Goal: Task Accomplishment & Management: Use online tool/utility

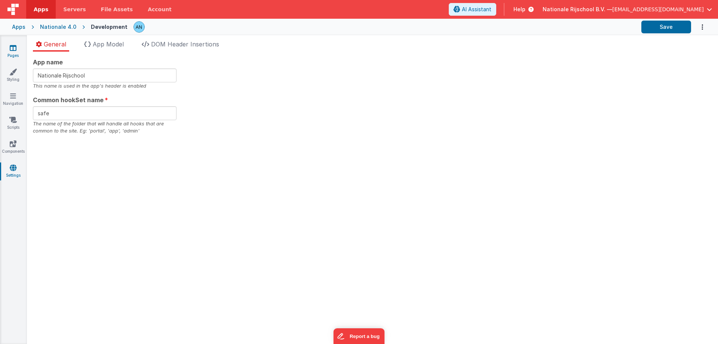
click at [14, 51] on icon at bounding box center [13, 47] width 7 height 7
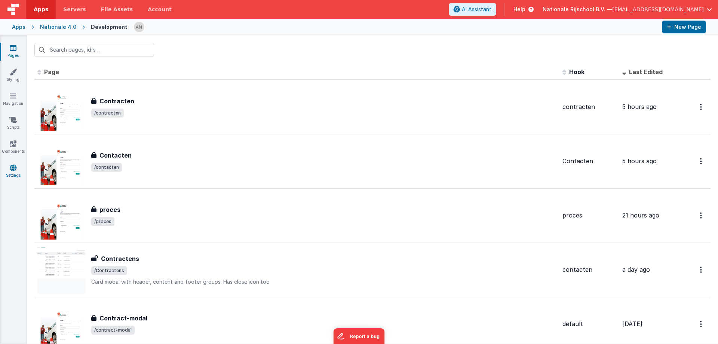
click at [18, 170] on link "Settings" at bounding box center [13, 171] width 27 height 15
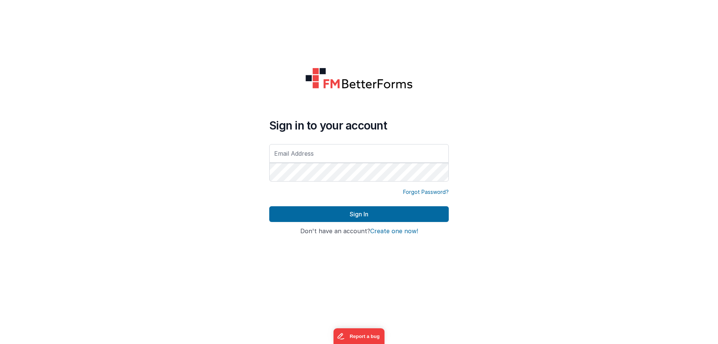
type input "[EMAIL_ADDRESS][DOMAIN_NAME]"
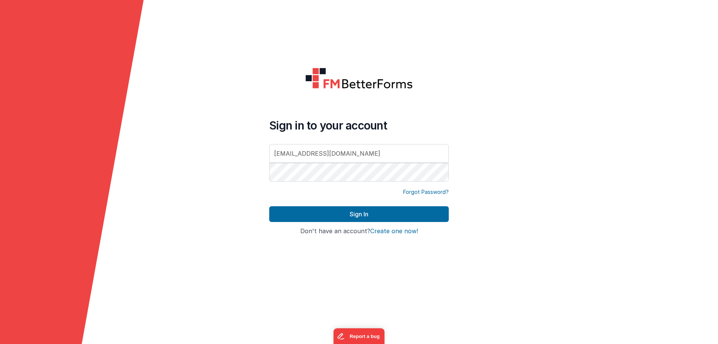
click at [339, 205] on div "Forgot Password?" at bounding box center [359, 197] width 180 height 18
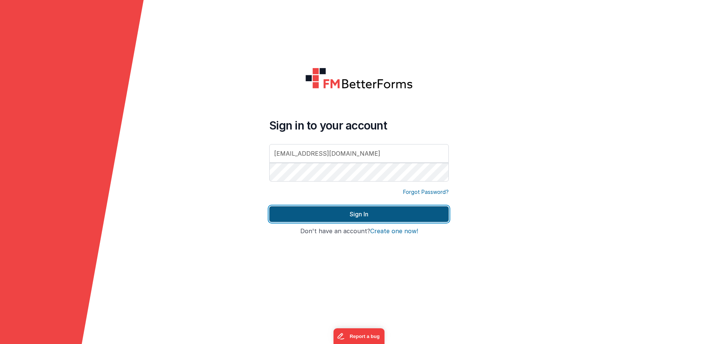
click at [342, 213] on button "Sign In" at bounding box center [359, 214] width 180 height 16
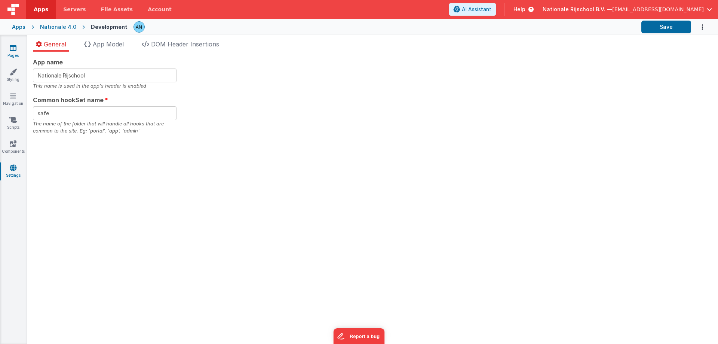
click at [13, 54] on link "Pages" at bounding box center [13, 51] width 27 height 15
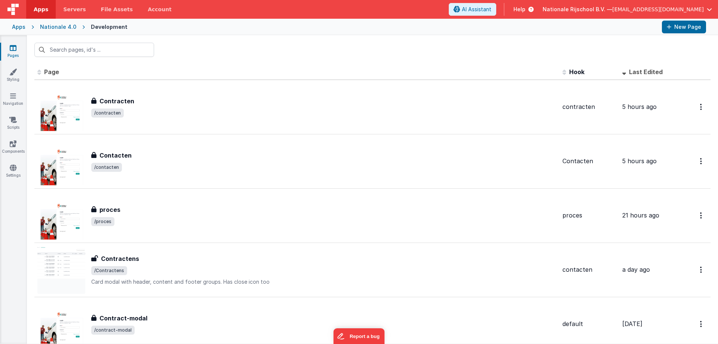
click at [288, 48] on div at bounding box center [372, 49] width 691 height 29
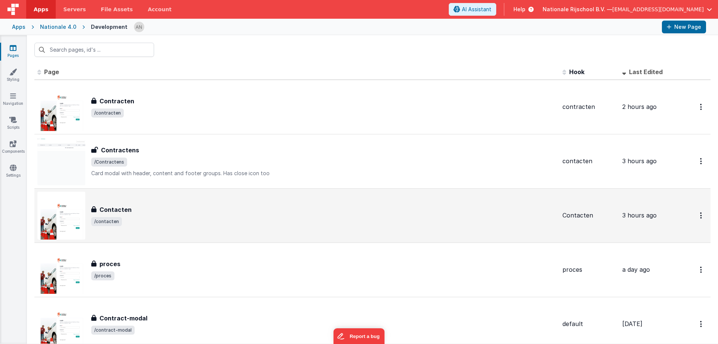
click at [141, 206] on div "Contacten" at bounding box center [323, 209] width 465 height 9
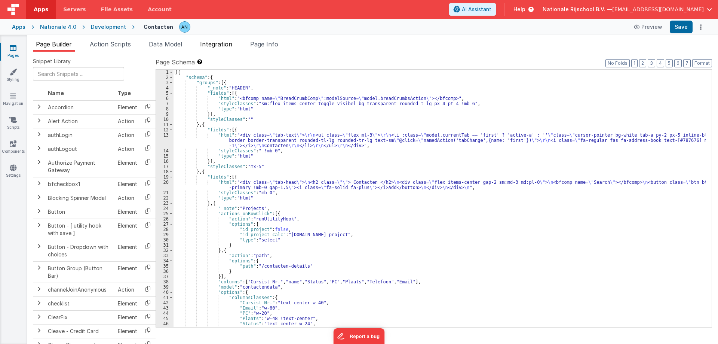
click at [224, 46] on span "Integration" at bounding box center [216, 43] width 32 height 7
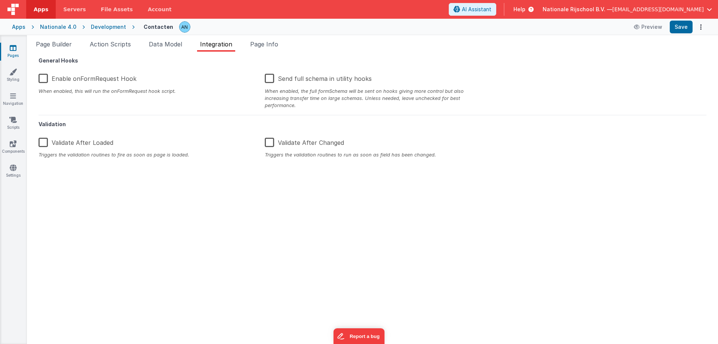
drag, startPoint x: 102, startPoint y: 46, endPoint x: 101, endPoint y: 56, distance: 9.8
click at [103, 46] on span "Action Scripts" at bounding box center [110, 43] width 41 height 7
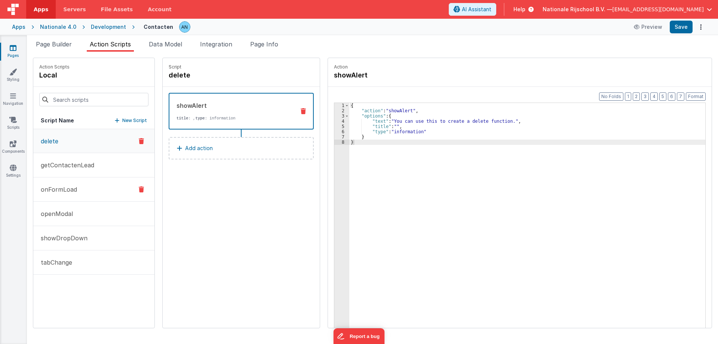
click at [82, 185] on button "onFormLoad" at bounding box center [93, 189] width 121 height 24
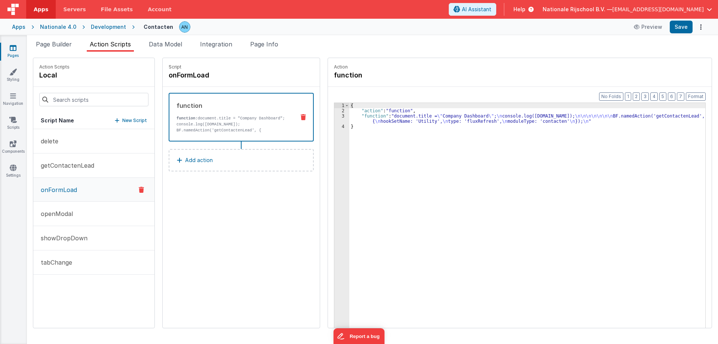
click at [381, 139] on div "{ "action" : "function" , "function" : "document.title = \" Company Dashboard \…" at bounding box center [530, 232] width 363 height 259
click at [340, 117] on div "3" at bounding box center [341, 118] width 15 height 10
click at [335, 117] on div "3" at bounding box center [341, 118] width 15 height 10
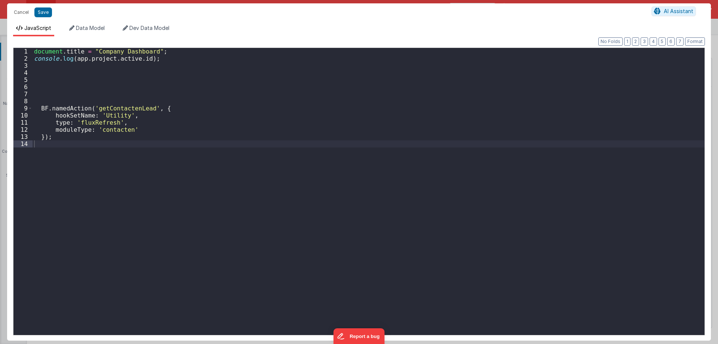
click at [129, 110] on div "document . title = "Company Dashboard" ; console . log ( app . project . active…" at bounding box center [369, 198] width 672 height 300
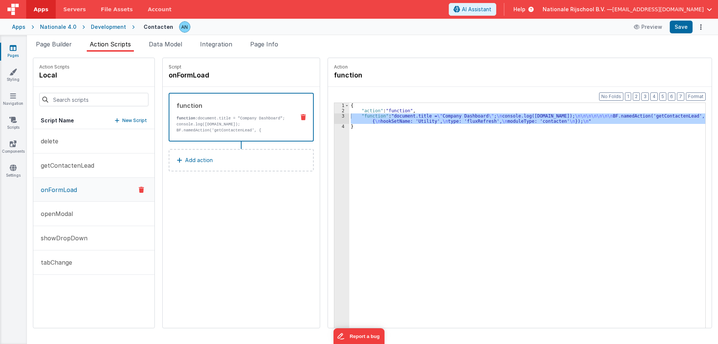
click at [262, 218] on div "Script onFormLoad function function: document.title = "Company Dashboard"; cons…" at bounding box center [241, 193] width 157 height 270
click at [14, 52] on link "Pages" at bounding box center [13, 51] width 27 height 15
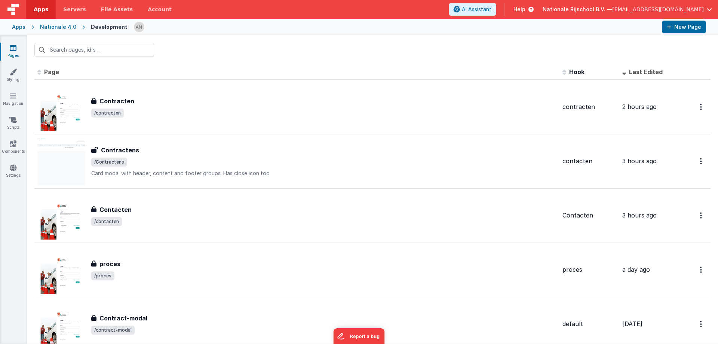
click at [19, 47] on link "Pages" at bounding box center [13, 51] width 27 height 15
click at [213, 48] on div at bounding box center [372, 49] width 691 height 29
click at [15, 75] on icon at bounding box center [12, 71] width 7 height 7
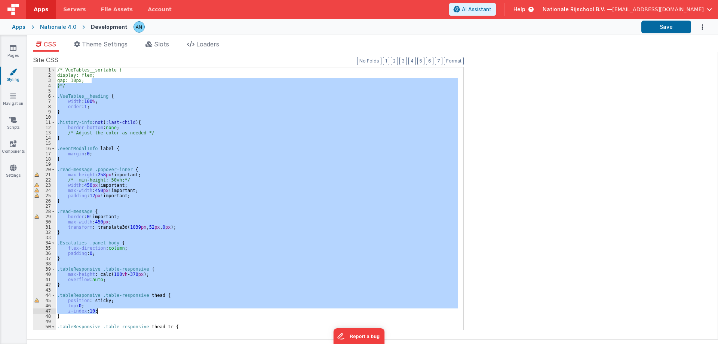
drag, startPoint x: 111, startPoint y: 163, endPoint x: 146, endPoint y: 309, distance: 150.4
click at [146, 309] on div "/*.VueTables__sortable { display: flex; gap: 10px; }*/ .VueTables__heading { wi…" at bounding box center [257, 203] width 402 height 273
click at [12, 99] on icon at bounding box center [13, 95] width 6 height 7
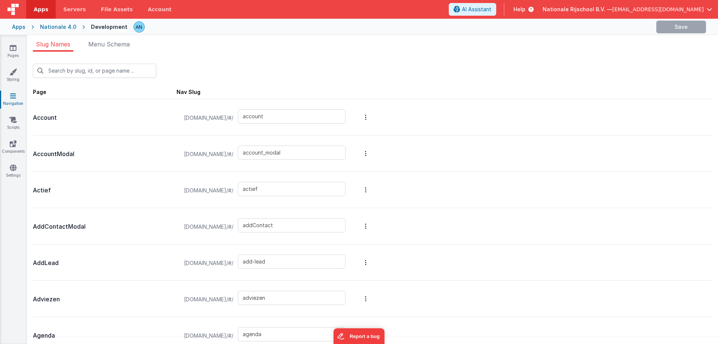
click at [65, 117] on p "Account" at bounding box center [105, 118] width 144 height 10
drag, startPoint x: 288, startPoint y: 114, endPoint x: 248, endPoint y: 115, distance: 40.8
click at [248, 115] on input "account" at bounding box center [292, 116] width 108 height 14
drag, startPoint x: 56, startPoint y: 156, endPoint x: 66, endPoint y: 156, distance: 10.5
click at [66, 156] on p "AccountModal" at bounding box center [105, 154] width 144 height 10
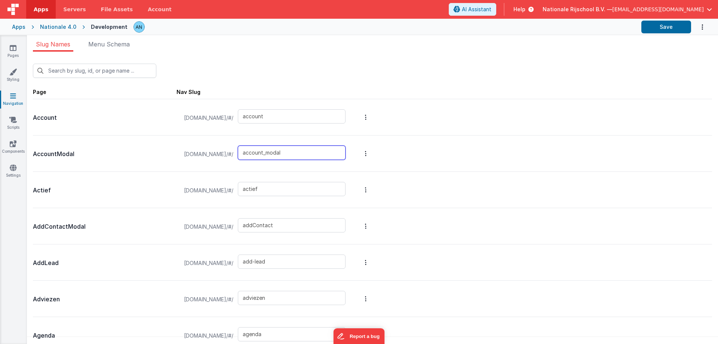
drag, startPoint x: 317, startPoint y: 157, endPoint x: 254, endPoint y: 155, distance: 62.5
click at [254, 155] on input "account_modal" at bounding box center [292, 153] width 108 height 14
drag, startPoint x: 256, startPoint y: 190, endPoint x: 238, endPoint y: 190, distance: 17.6
click at [238, 190] on div "nr.clientportal.cloud/#/ actief" at bounding box center [265, 190] width 171 height 28
drag, startPoint x: 233, startPoint y: 223, endPoint x: 252, endPoint y: 233, distance: 20.9
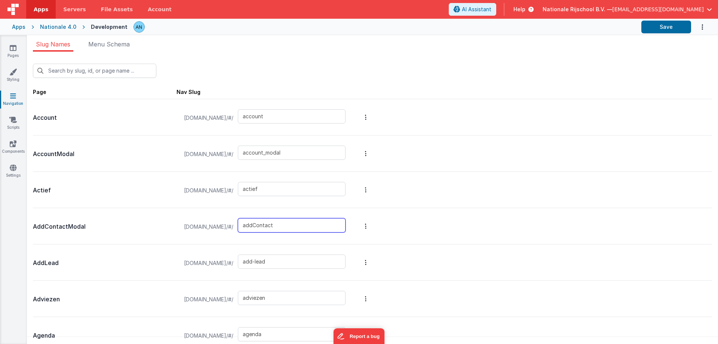
click at [232, 223] on div "nr.clientportal.cloud/#/ addContact" at bounding box center [265, 227] width 171 height 28
drag, startPoint x: 247, startPoint y: 260, endPoint x: 251, endPoint y: 267, distance: 7.6
click at [246, 262] on input "add-lead" at bounding box center [292, 261] width 108 height 14
drag, startPoint x: 278, startPoint y: 295, endPoint x: 245, endPoint y: 300, distance: 33.8
click at [245, 300] on input "adviezen" at bounding box center [292, 298] width 108 height 14
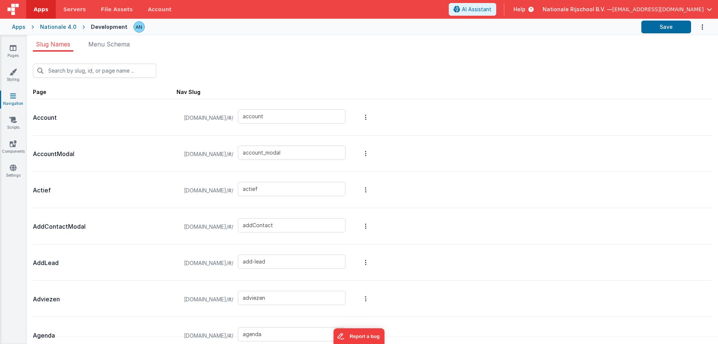
scroll to position [473, 0]
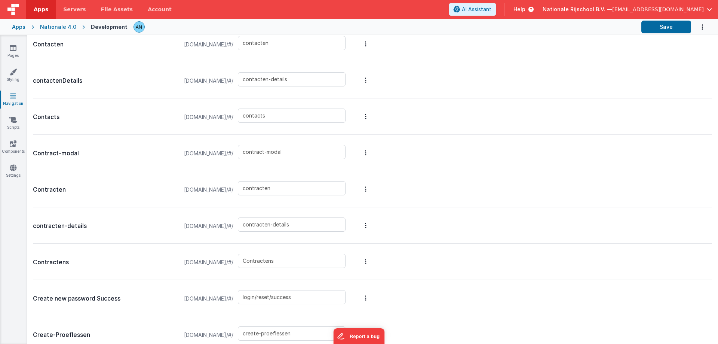
click at [58, 189] on p "Contracten" at bounding box center [105, 189] width 144 height 10
copy p "Contracten"
click at [17, 47] on link "Pages" at bounding box center [13, 51] width 27 height 15
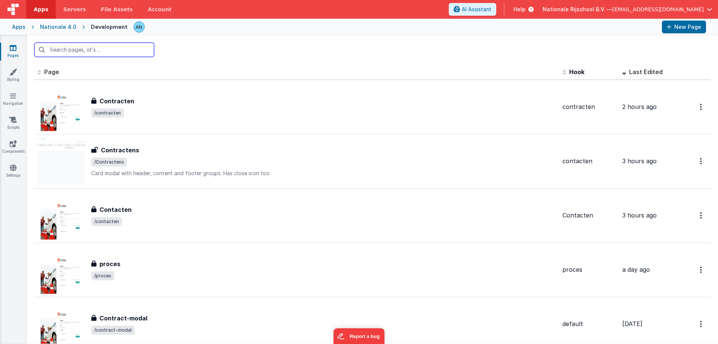
click at [146, 49] on input "text" at bounding box center [94, 50] width 120 height 14
paste input "Contracten"
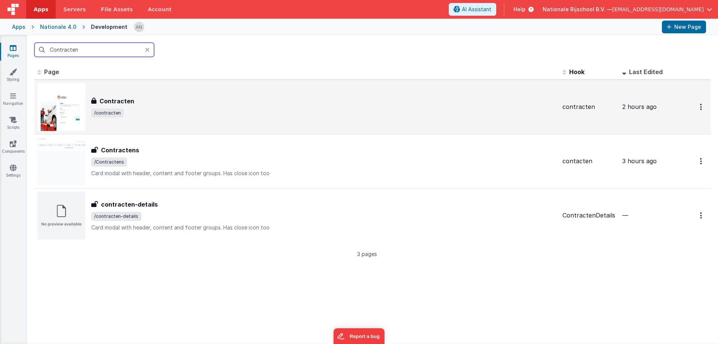
type input "Contracten"
click at [139, 110] on span "/contracten" at bounding box center [323, 113] width 465 height 9
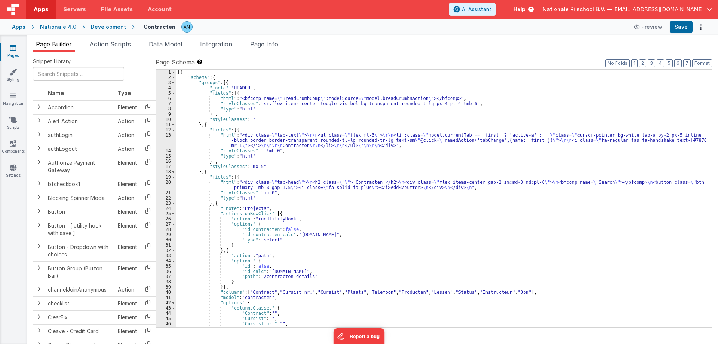
scroll to position [157, 0]
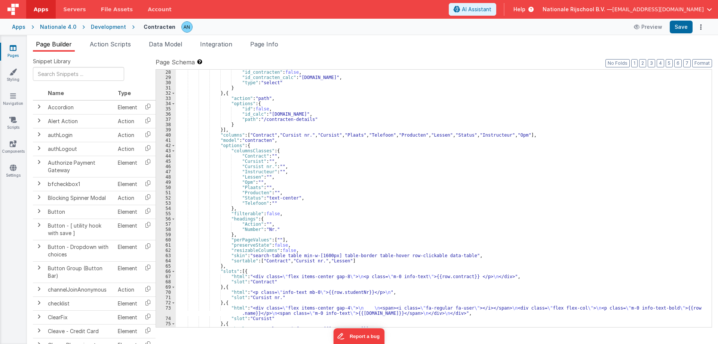
click at [17, 46] on link "Pages" at bounding box center [13, 51] width 27 height 15
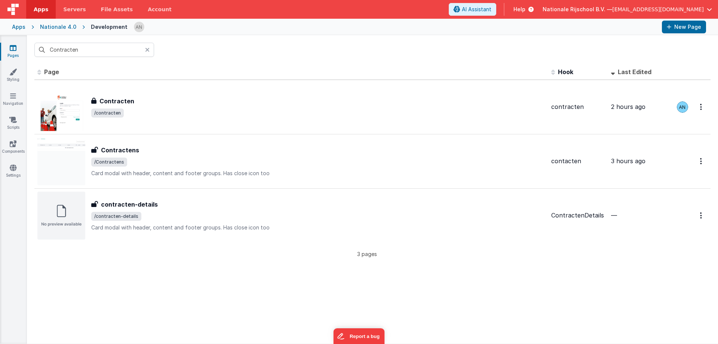
click at [146, 48] on icon at bounding box center [147, 50] width 4 height 6
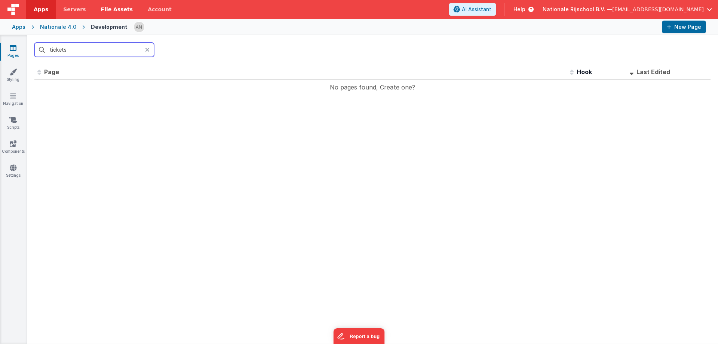
type input "tickets"
click at [14, 98] on icon at bounding box center [13, 95] width 6 height 7
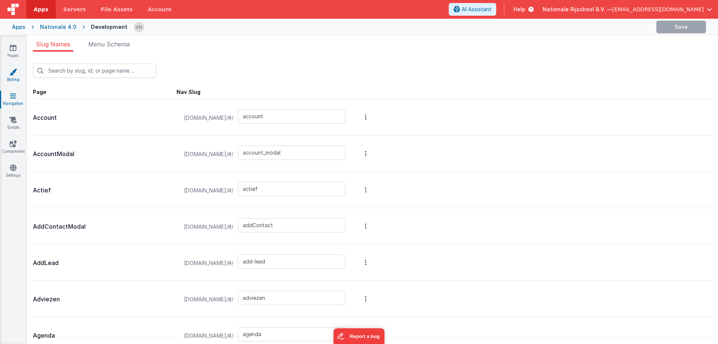
click at [14, 75] on icon at bounding box center [12, 71] width 7 height 7
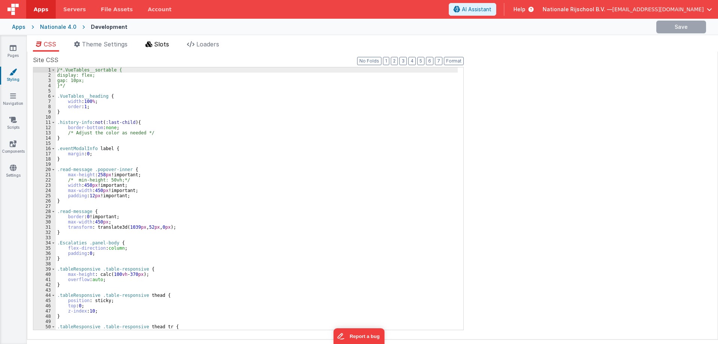
click at [162, 46] on span "Slots" at bounding box center [161, 43] width 15 height 7
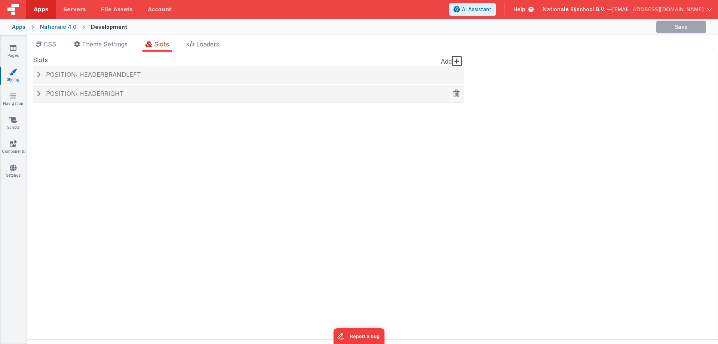
click at [112, 89] on div "Position: headerRight" at bounding box center [248, 93] width 431 height 17
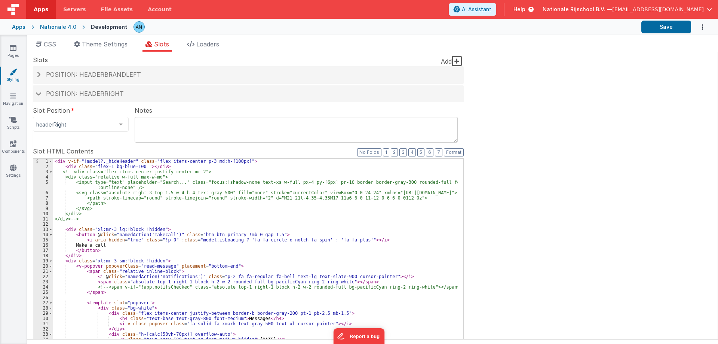
scroll to position [112, 0]
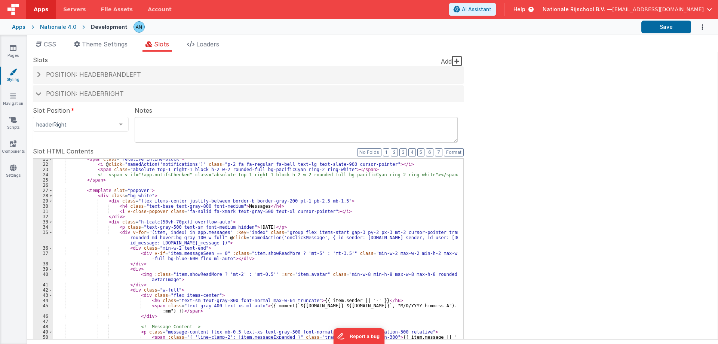
click at [219, 227] on div "< span class = "relative inline-block" > < i @ click = "namedAction('notificati…" at bounding box center [255, 282] width 405 height 253
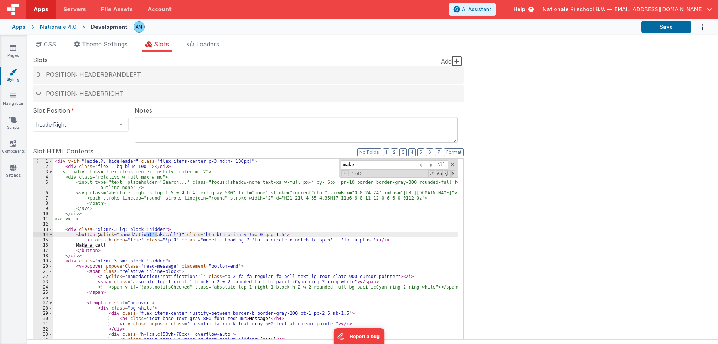
type input "make"
click at [161, 234] on div "< div v-if = "!model?._hideHeader" class = "flex items-center p-3 md:h-[100px]"…" at bounding box center [255, 285] width 405 height 253
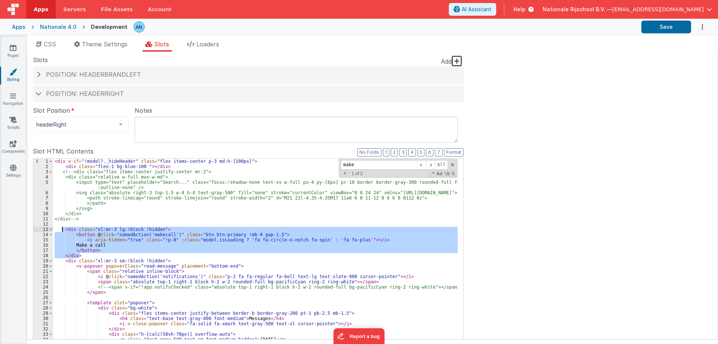
drag, startPoint x: 80, startPoint y: 256, endPoint x: 63, endPoint y: 231, distance: 30.2
click at [63, 231] on div "< div v-if = "!model?._hideHeader" class = "flex items-center p-3 md:h-[100px]"…" at bounding box center [255, 285] width 405 height 253
click at [73, 229] on div "< div v-if = "!model?._hideHeader" class = "flex items-center p-3 md:h-[100px]"…" at bounding box center [255, 280] width 405 height 242
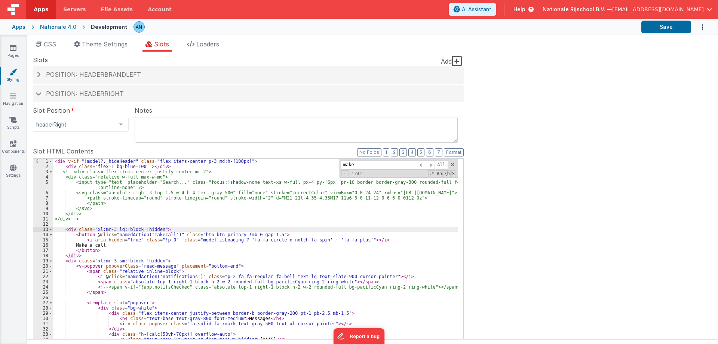
click at [15, 76] on link "Styling" at bounding box center [13, 75] width 27 height 15
click at [43, 92] on h4 "Position: headerRight" at bounding box center [249, 94] width 424 height 7
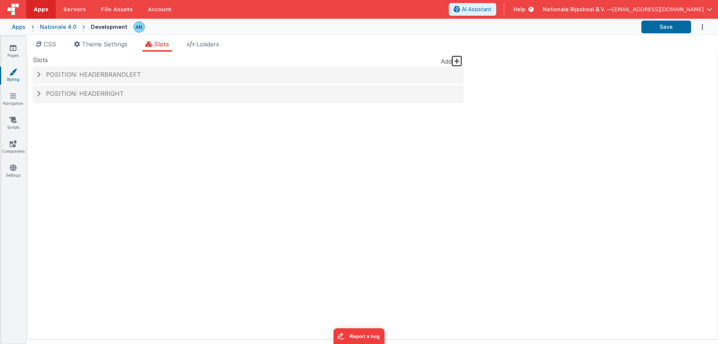
click at [454, 61] on icon at bounding box center [457, 61] width 10 height 12
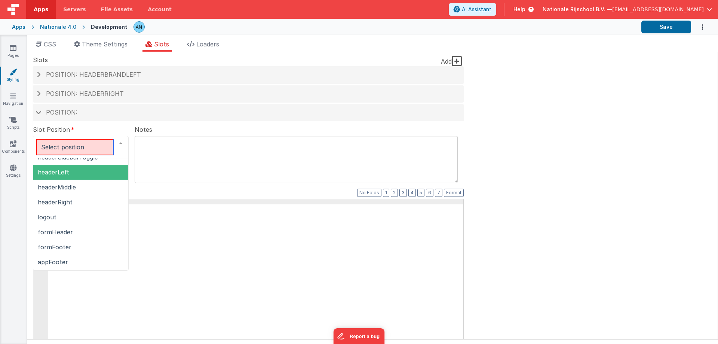
scroll to position [75, 0]
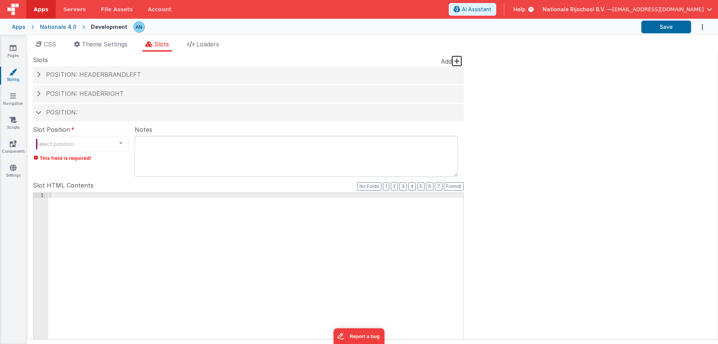
click at [74, 143] on div "Select position" at bounding box center [81, 144] width 96 height 16
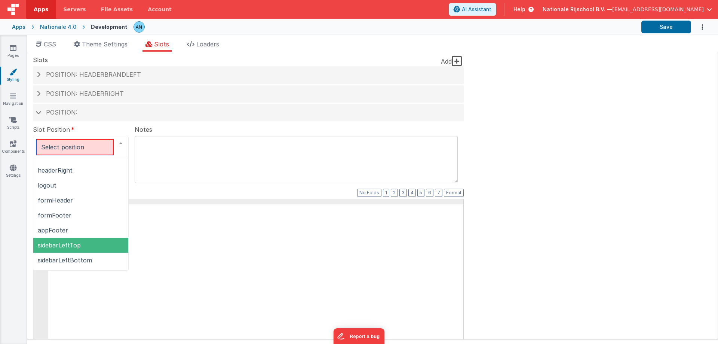
scroll to position [113, 0]
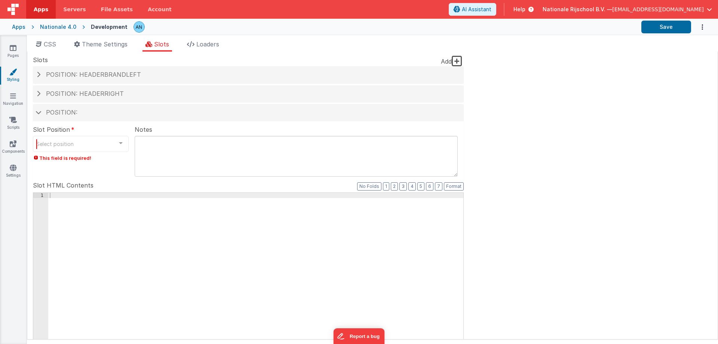
click at [116, 126] on label "Slot Position" at bounding box center [81, 129] width 96 height 9
click at [40, 114] on span at bounding box center [39, 112] width 6 height 4
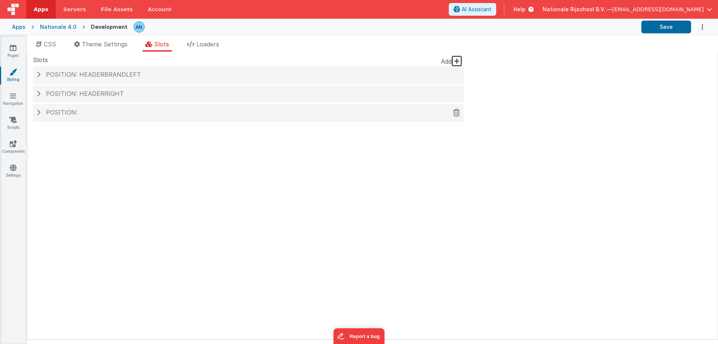
click at [43, 112] on h4 "Position:" at bounding box center [249, 112] width 424 height 7
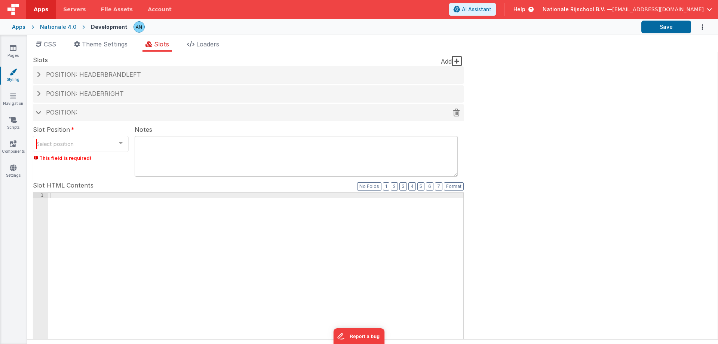
click at [137, 113] on h4 "Position:" at bounding box center [249, 112] width 424 height 7
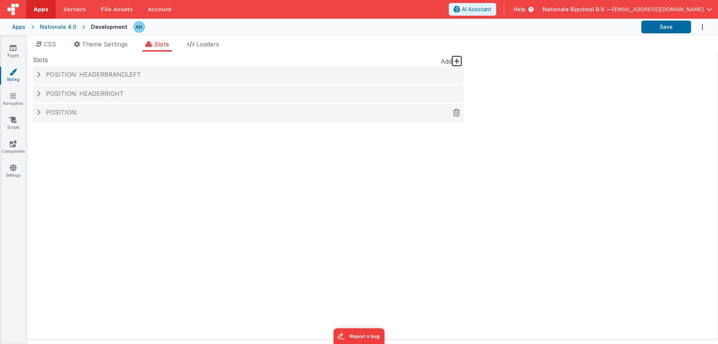
click at [137, 113] on h4 "Position:" at bounding box center [249, 112] width 424 height 7
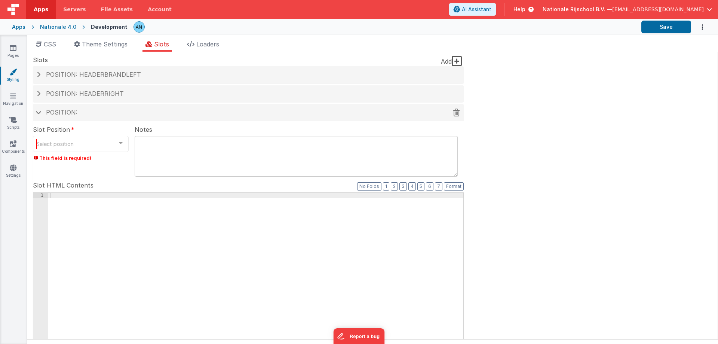
click at [458, 113] on icon at bounding box center [456, 112] width 7 height 0
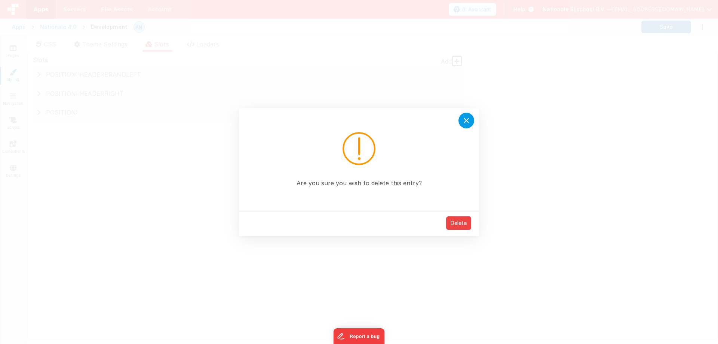
click at [467, 119] on icon at bounding box center [466, 120] width 9 height 9
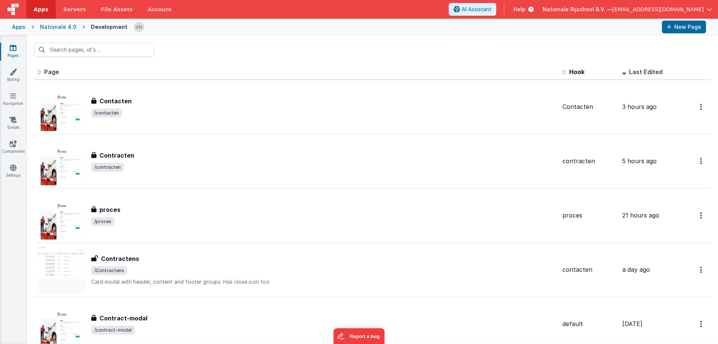
click at [250, 31] on div at bounding box center [395, 27] width 523 height 13
click at [245, 48] on div at bounding box center [372, 49] width 691 height 29
click at [232, 42] on div at bounding box center [372, 49] width 691 height 29
click at [31, 13] on link "Apps" at bounding box center [41, 9] width 30 height 19
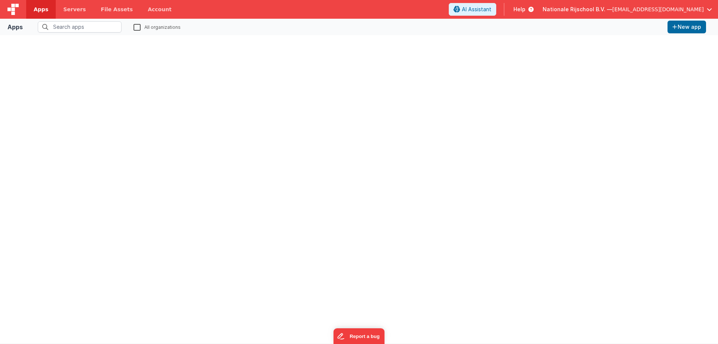
click at [95, 131] on div "Apps All organizations New app" at bounding box center [359, 181] width 718 height 325
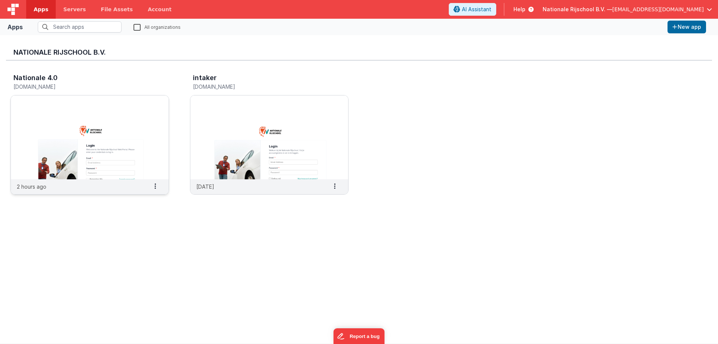
click at [85, 159] on img at bounding box center [90, 137] width 158 height 84
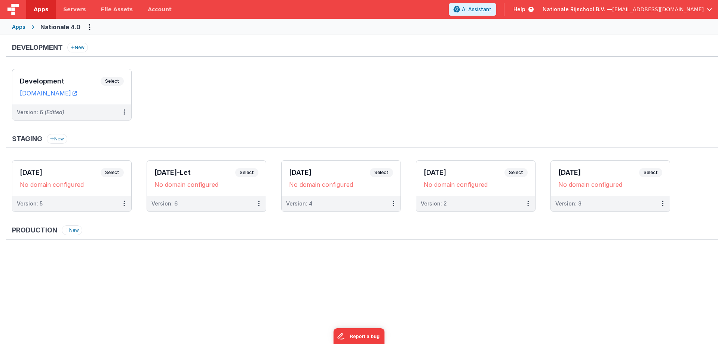
click at [247, 136] on div "Staging New" at bounding box center [362, 141] width 712 height 14
click at [209, 99] on ul "Development Select URLs nr.clientportal.cloud Version: 6 (Edited)" at bounding box center [365, 98] width 706 height 59
click at [119, 114] on button at bounding box center [124, 112] width 14 height 16
click at [97, 162] on link "Deploy..." at bounding box center [98, 155] width 66 height 13
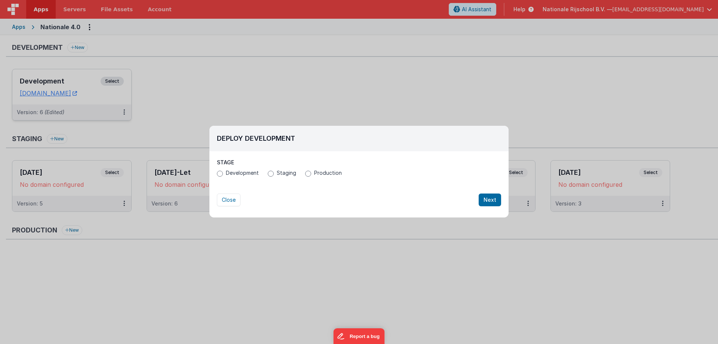
click at [316, 172] on span "Production" at bounding box center [328, 172] width 28 height 7
click at [311, 172] on input "Production" at bounding box center [308, 174] width 6 height 6
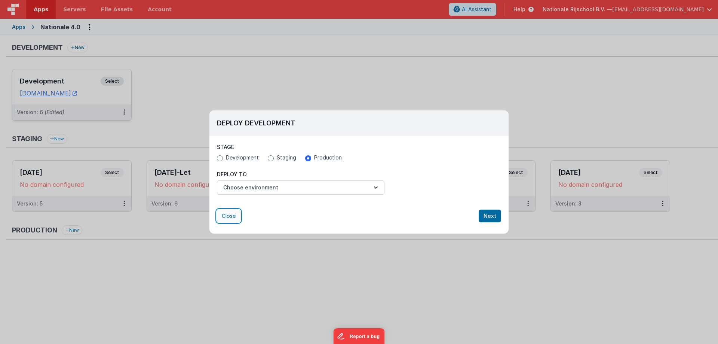
click at [230, 221] on button "Close" at bounding box center [229, 216] width 24 height 13
radio input "false"
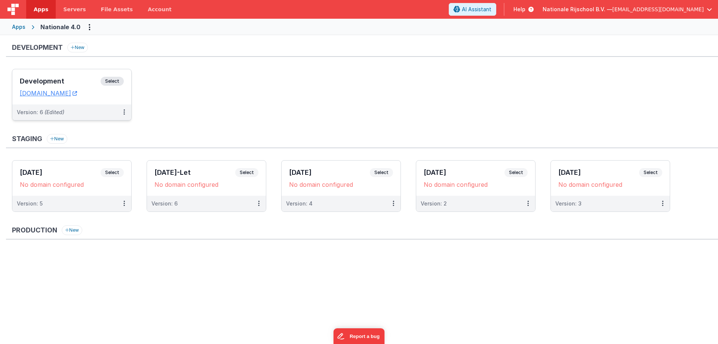
click at [190, 100] on ul "Development Select URLs nr.clientportal.cloud Version: 6 (Edited)" at bounding box center [365, 98] width 706 height 59
click at [109, 83] on span "Select" at bounding box center [112, 81] width 23 height 9
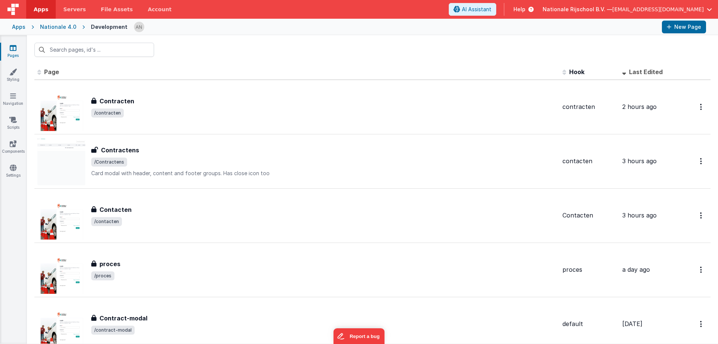
click at [195, 38] on div at bounding box center [372, 49] width 691 height 29
click at [223, 46] on div at bounding box center [372, 49] width 691 height 29
click at [173, 48] on div at bounding box center [372, 49] width 691 height 29
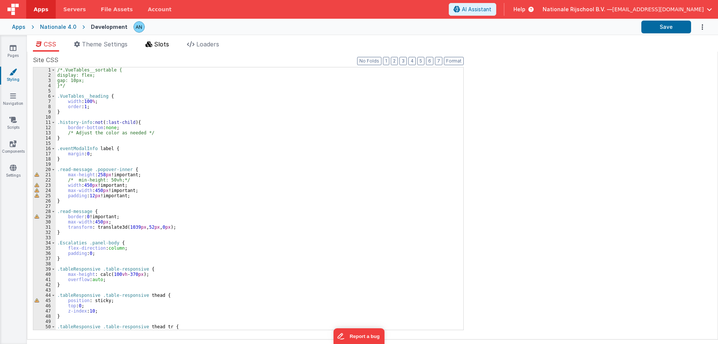
click at [163, 45] on span "Slots" at bounding box center [161, 43] width 15 height 7
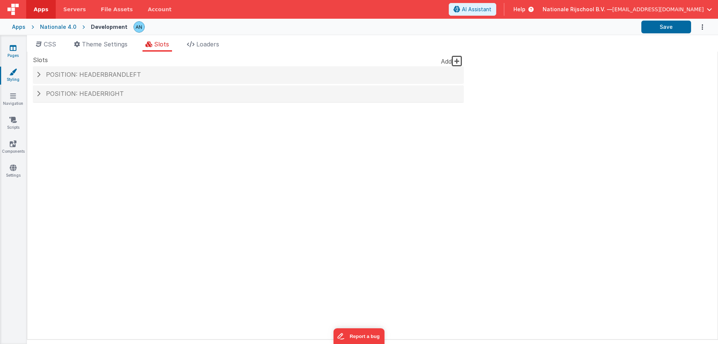
click at [5, 45] on link "Pages" at bounding box center [13, 51] width 27 height 15
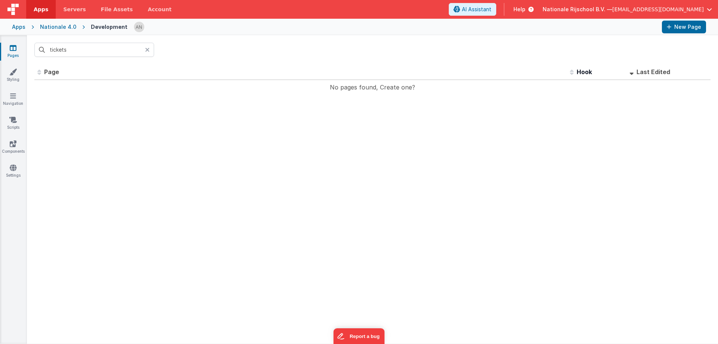
click at [149, 50] on icon at bounding box center [147, 50] width 4 height 6
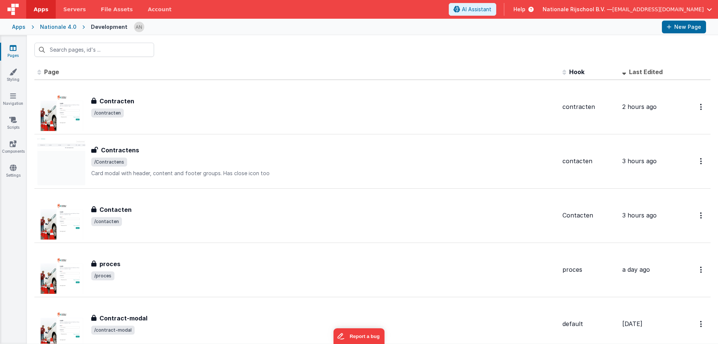
click at [202, 46] on div at bounding box center [372, 49] width 691 height 29
click at [204, 43] on div at bounding box center [372, 49] width 691 height 29
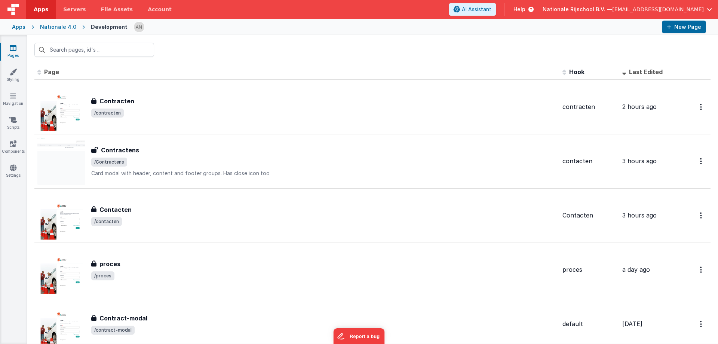
click at [204, 43] on div at bounding box center [372, 49] width 691 height 29
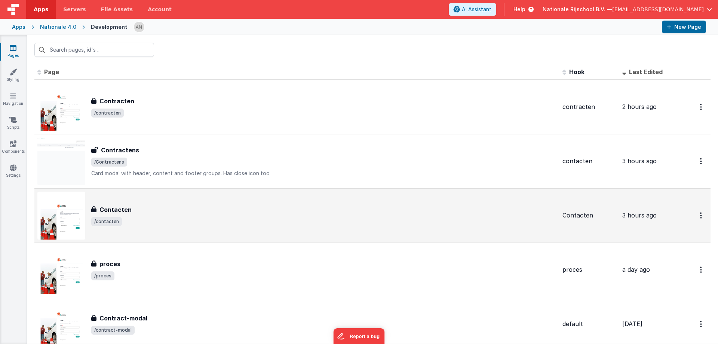
click at [151, 213] on div "Contacten" at bounding box center [323, 209] width 465 height 9
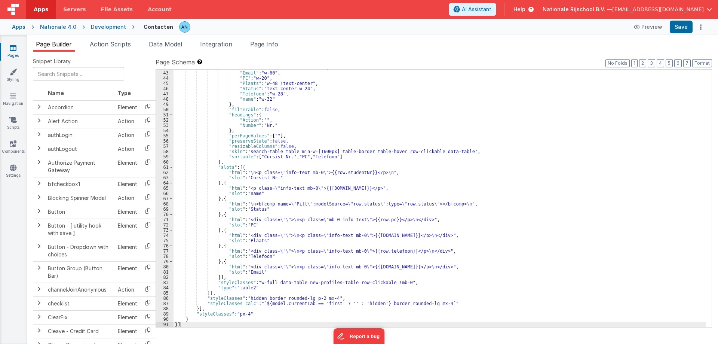
scroll to position [235, 0]
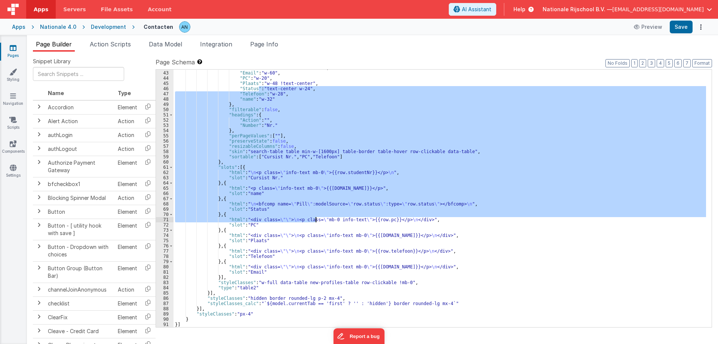
drag, startPoint x: 308, startPoint y: 192, endPoint x: 315, endPoint y: 219, distance: 28.1
click at [315, 219] on div ""Cursist Nr." : "text-center w-40" , "Email" : "w-60" , "PC" : "w-20" , "Plaats…" at bounding box center [440, 199] width 533 height 268
click at [255, 143] on div ""Cursist Nr." : "text-center w-40" , "Email" : "w-60" , "PC" : "w-20" , "Plaats…" at bounding box center [440, 198] width 533 height 257
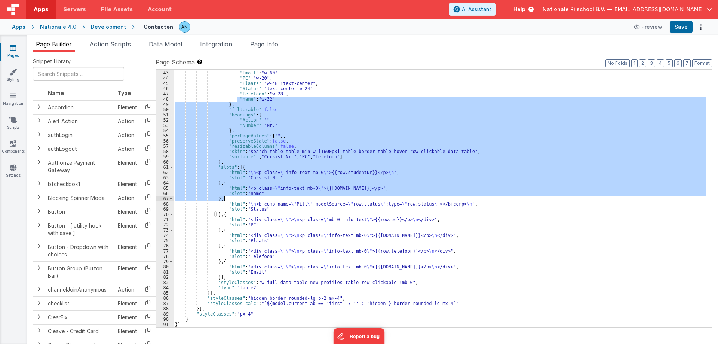
drag, startPoint x: 237, startPoint y: 99, endPoint x: 272, endPoint y: 200, distance: 107.1
click at [272, 200] on div ""Cursist Nr." : "text-center w-40" , "Email" : "w-60" , "PC" : "w-20" , "Plaats…" at bounding box center [440, 199] width 533 height 268
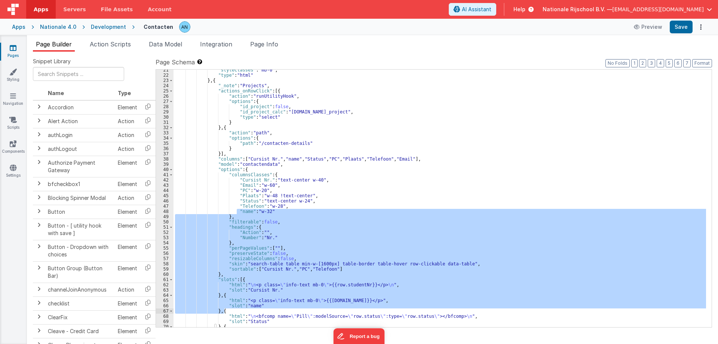
click at [14, 50] on icon at bounding box center [13, 47] width 7 height 7
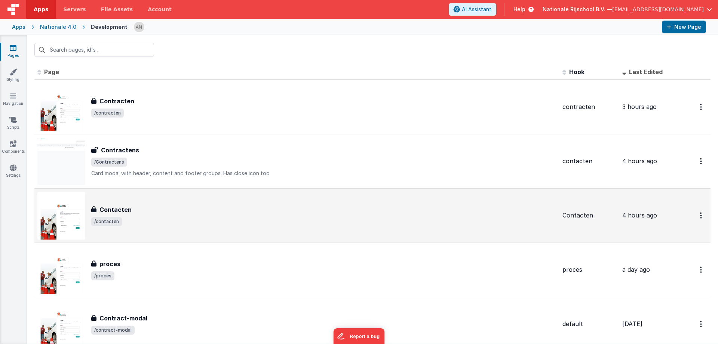
click at [159, 212] on div "Contacten" at bounding box center [323, 209] width 465 height 9
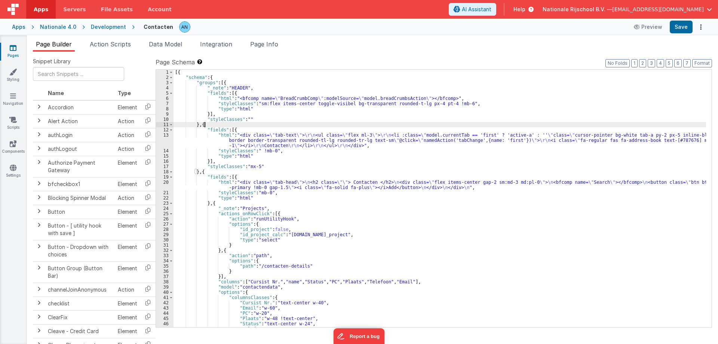
click at [275, 123] on div "[{ "schema" : { "groups" : [{ "_note" : "HEADER" , "fields" : [{ "html" : "<bfc…" at bounding box center [440, 204] width 533 height 268
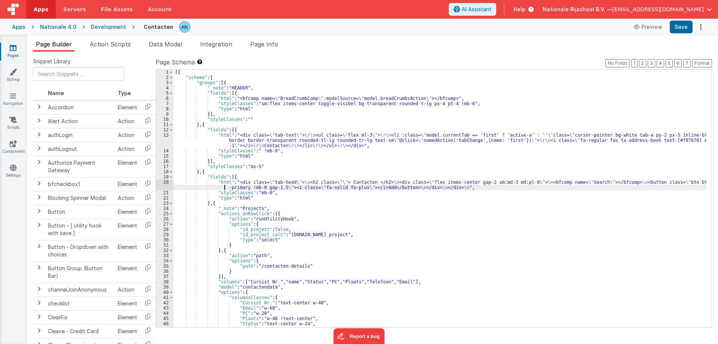
click at [221, 185] on div "[{ "schema" : { "groups" : [{ "_note" : "HEADER" , "fields" : [{ "html" : "<bfc…" at bounding box center [440, 204] width 533 height 268
click at [360, 162] on div "[{ "schema" : { "groups" : [{ "_note" : "HEADER" , "fields" : [{ "html" : "<bfc…" at bounding box center [440, 204] width 533 height 268
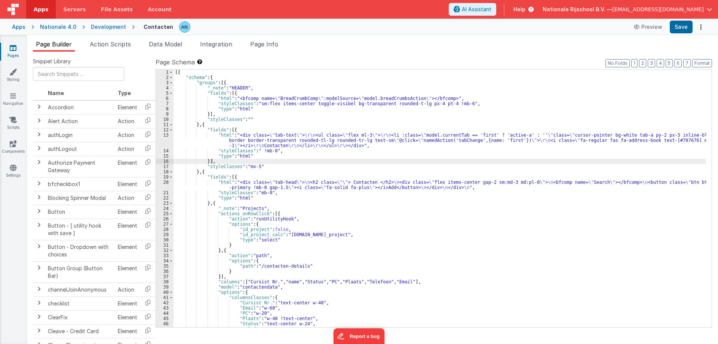
click at [346, 119] on div "[{ "schema" : { "groups" : [{ "_note" : "HEADER" , "fields" : [{ "html" : "<bfc…" at bounding box center [440, 204] width 533 height 268
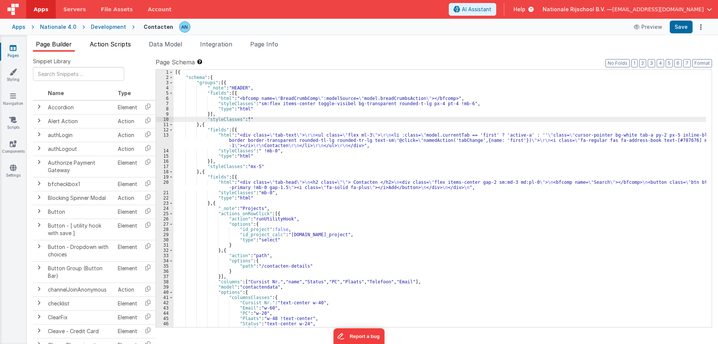
click at [128, 44] on span "Action Scripts" at bounding box center [110, 43] width 41 height 7
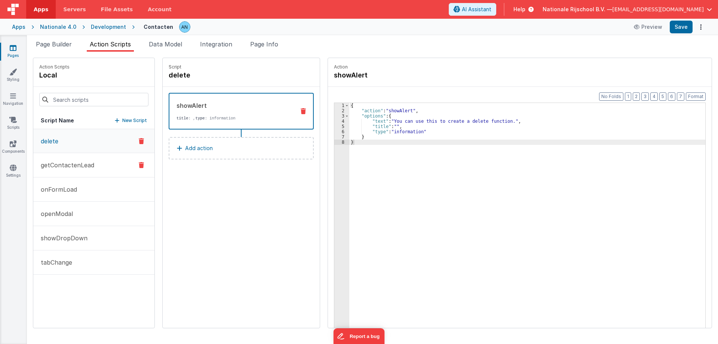
click at [83, 161] on p "getContactenLead" at bounding box center [65, 165] width 58 height 9
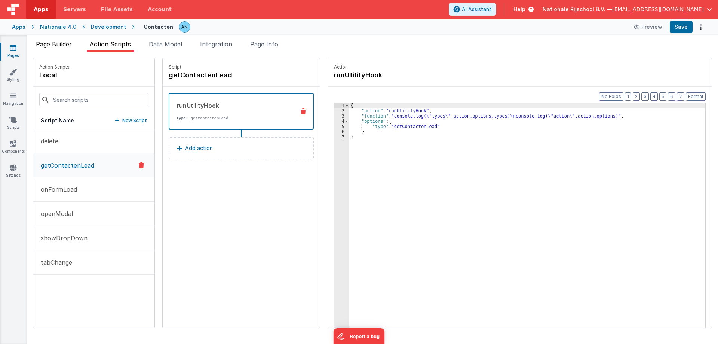
click at [62, 47] on span "Page Builder" at bounding box center [54, 43] width 36 height 7
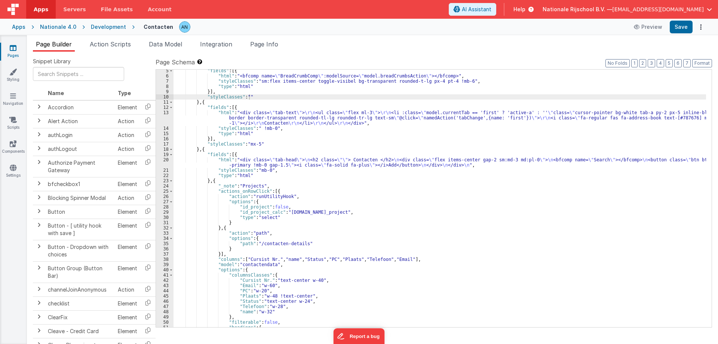
scroll to position [67, 0]
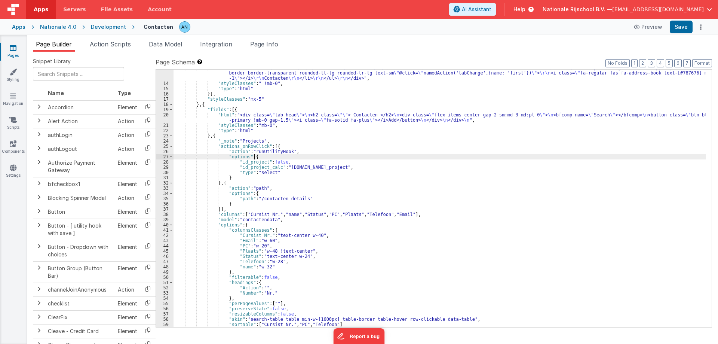
click at [268, 156] on div ""html" : "<div class= \" tab-text \" > \r\n <ul class= \" flex ml-3 \" > \r\n <…" at bounding box center [440, 204] width 533 height 278
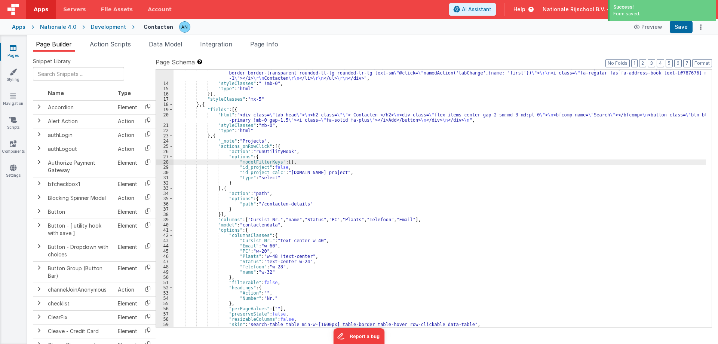
click at [226, 200] on div ""html" : "<div class= \" tab-text \" > \r\n <ul class= \" flex ml-3 \" > \r\n <…" at bounding box center [440, 204] width 533 height 278
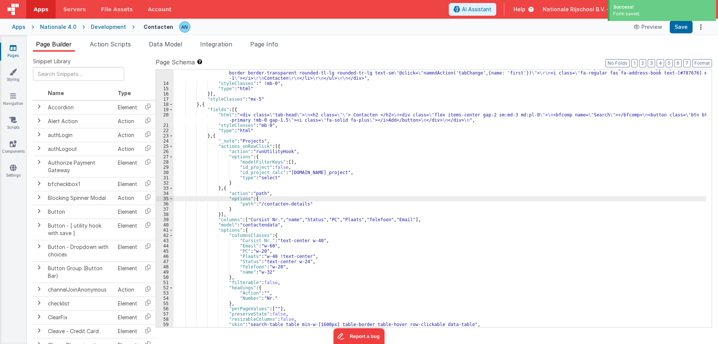
click at [15, 46] on icon at bounding box center [13, 47] width 7 height 7
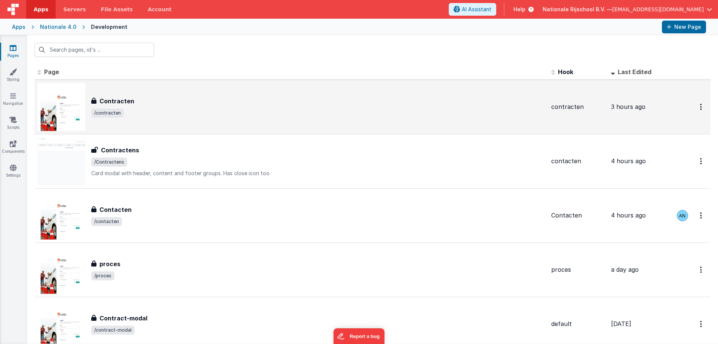
click at [145, 118] on div "Contracten Contracten /contracten" at bounding box center [291, 107] width 508 height 48
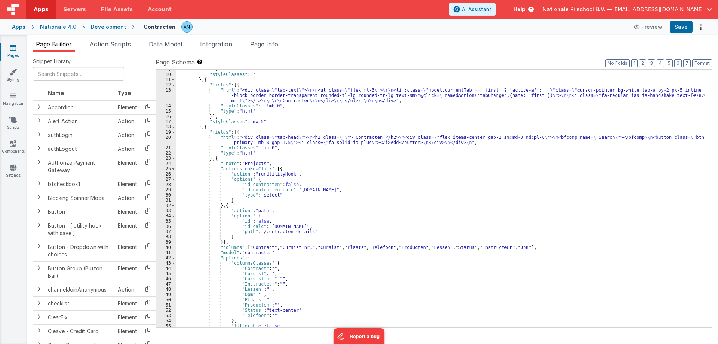
scroll to position [45, 0]
click at [302, 179] on div "}] , "styleClasses" : "" } , { "fields" : [{ "html" : "<div class= \" tab-text …" at bounding box center [441, 201] width 531 height 268
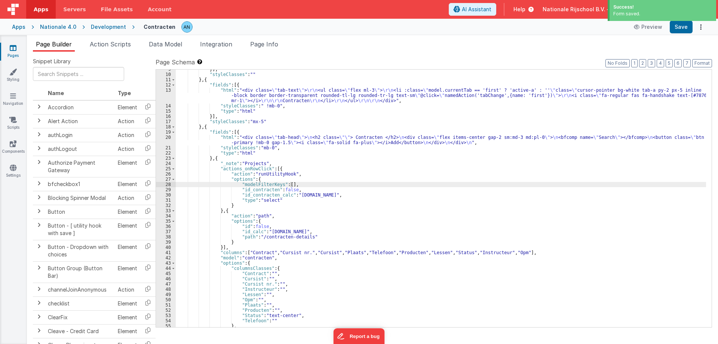
click at [487, 3] on header "Apps Servers File Assets Account Some FUTURE Slot AI Assistant Help Nationale R…" at bounding box center [359, 9] width 718 height 19
